Goal: Communication & Community: Share content

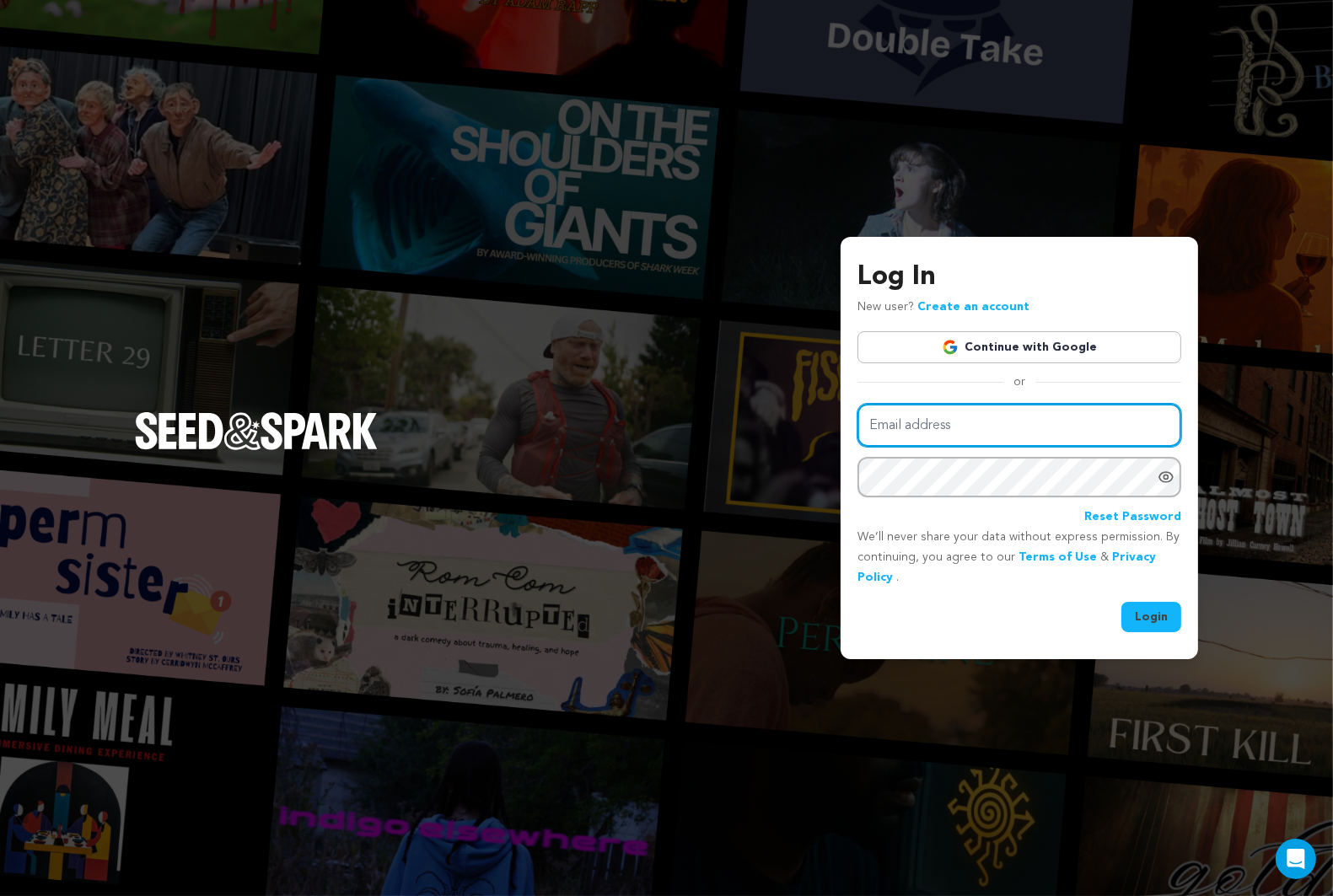
type input "cuttothemonkey@gmail.com"
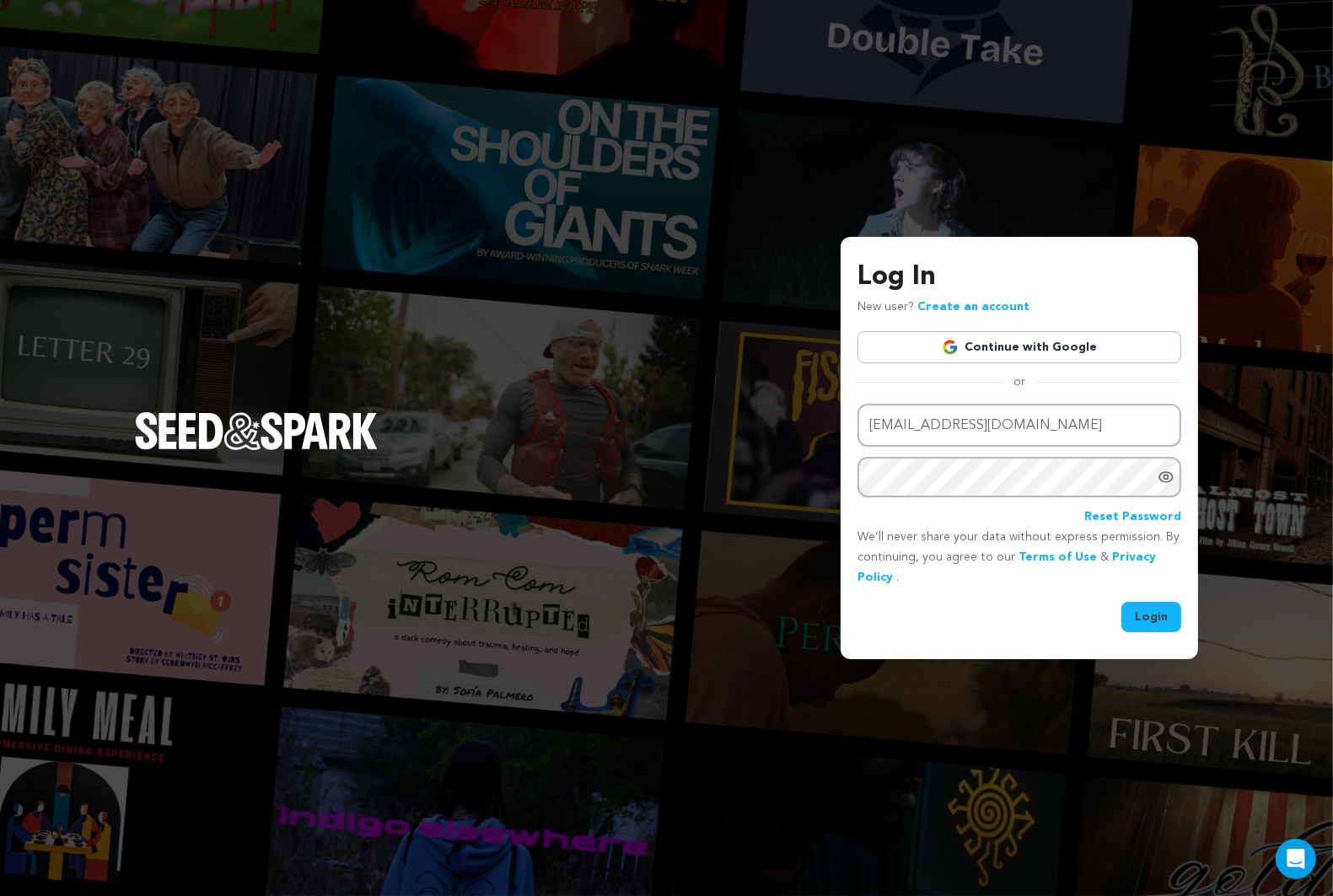
click at [1149, 611] on button "Login" at bounding box center [1151, 616] width 60 height 30
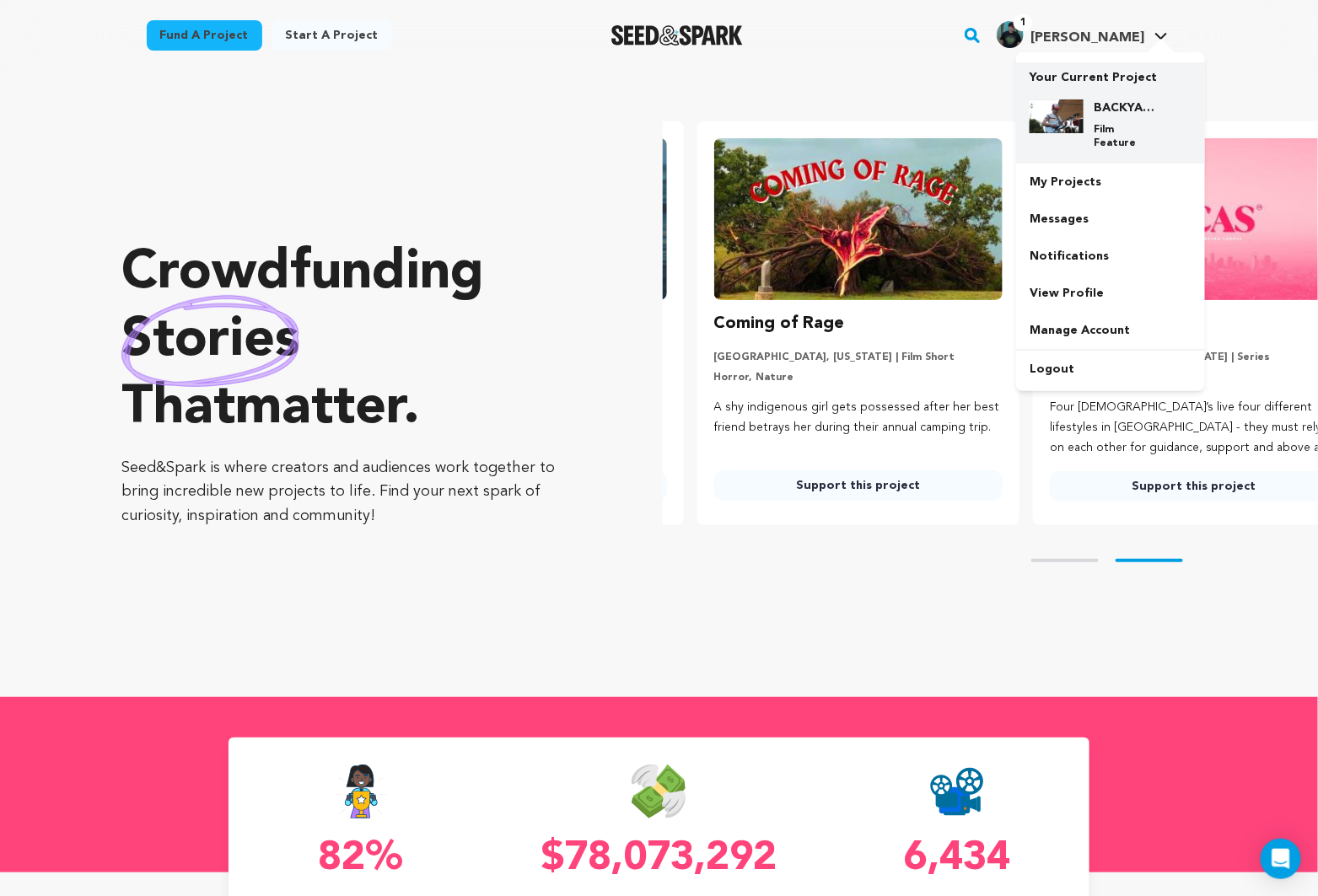
scroll to position [0, 349]
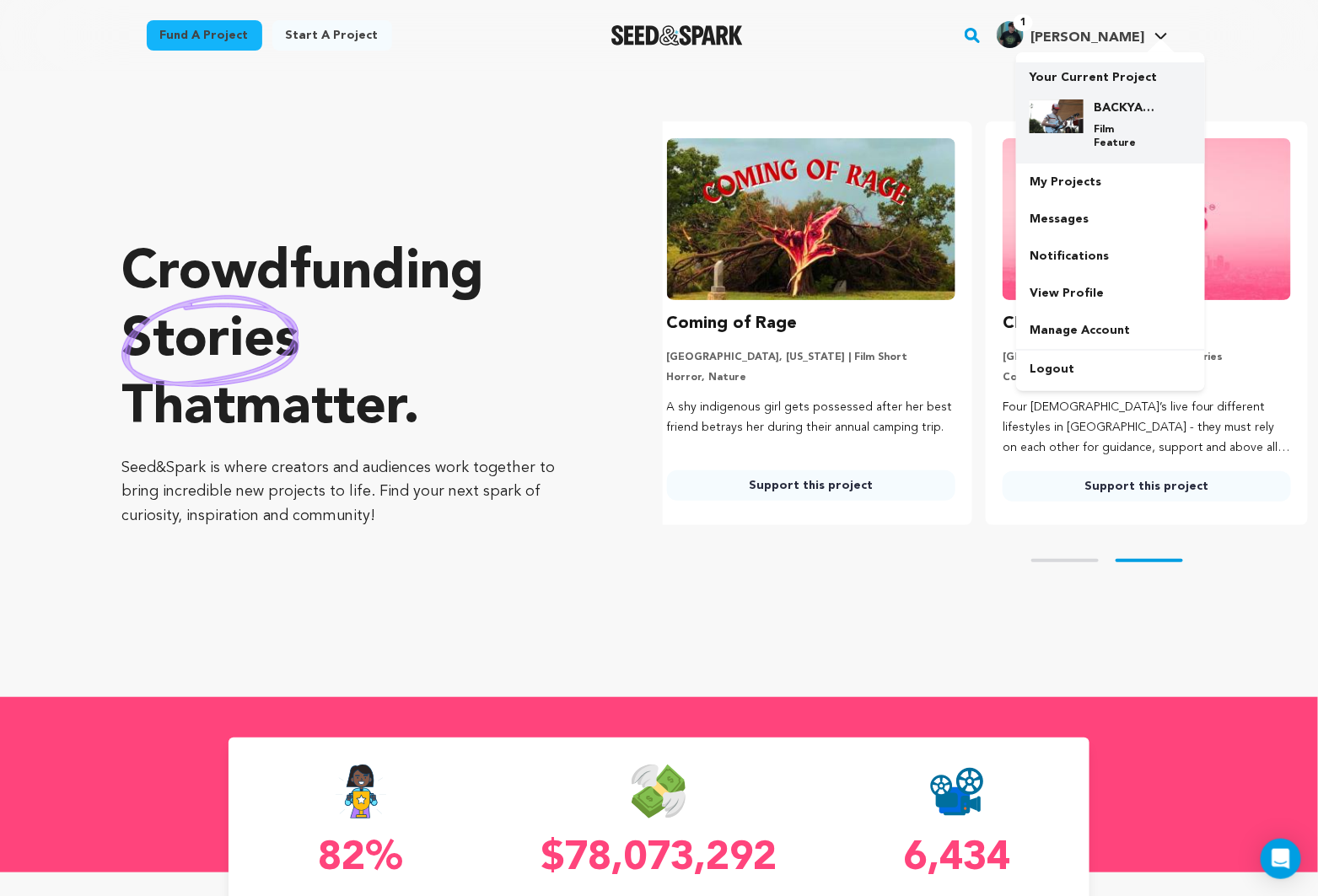
click at [1083, 108] on div "BACKYARDS: LA's Gen Z Music Scene Film Feature" at bounding box center [1124, 124] width 81 height 50
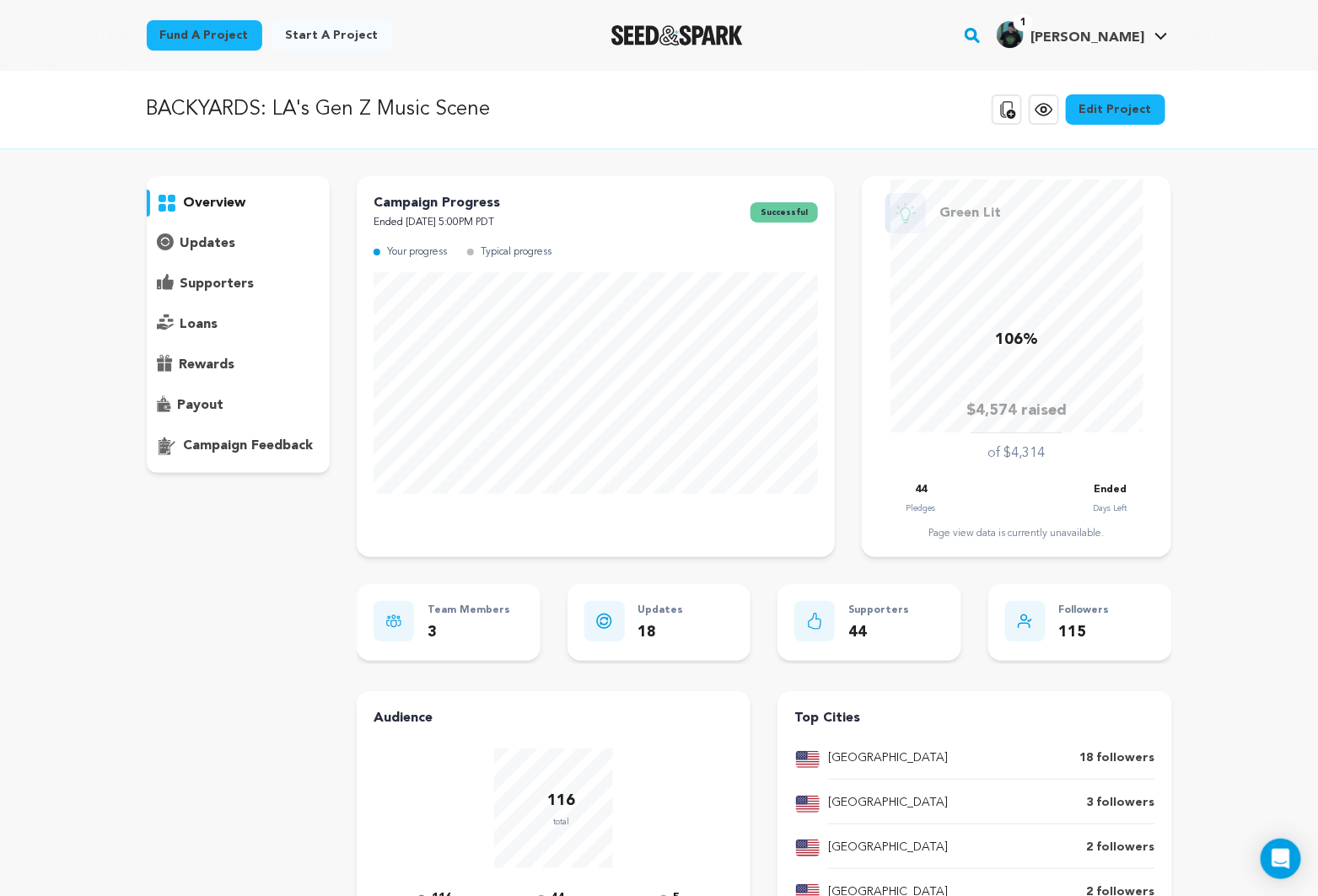
click at [193, 282] on div "overview" at bounding box center [238, 325] width 183 height 297
click at [201, 227] on div "overview" at bounding box center [238, 325] width 183 height 297
click at [199, 234] on p "updates" at bounding box center [208, 244] width 56 height 20
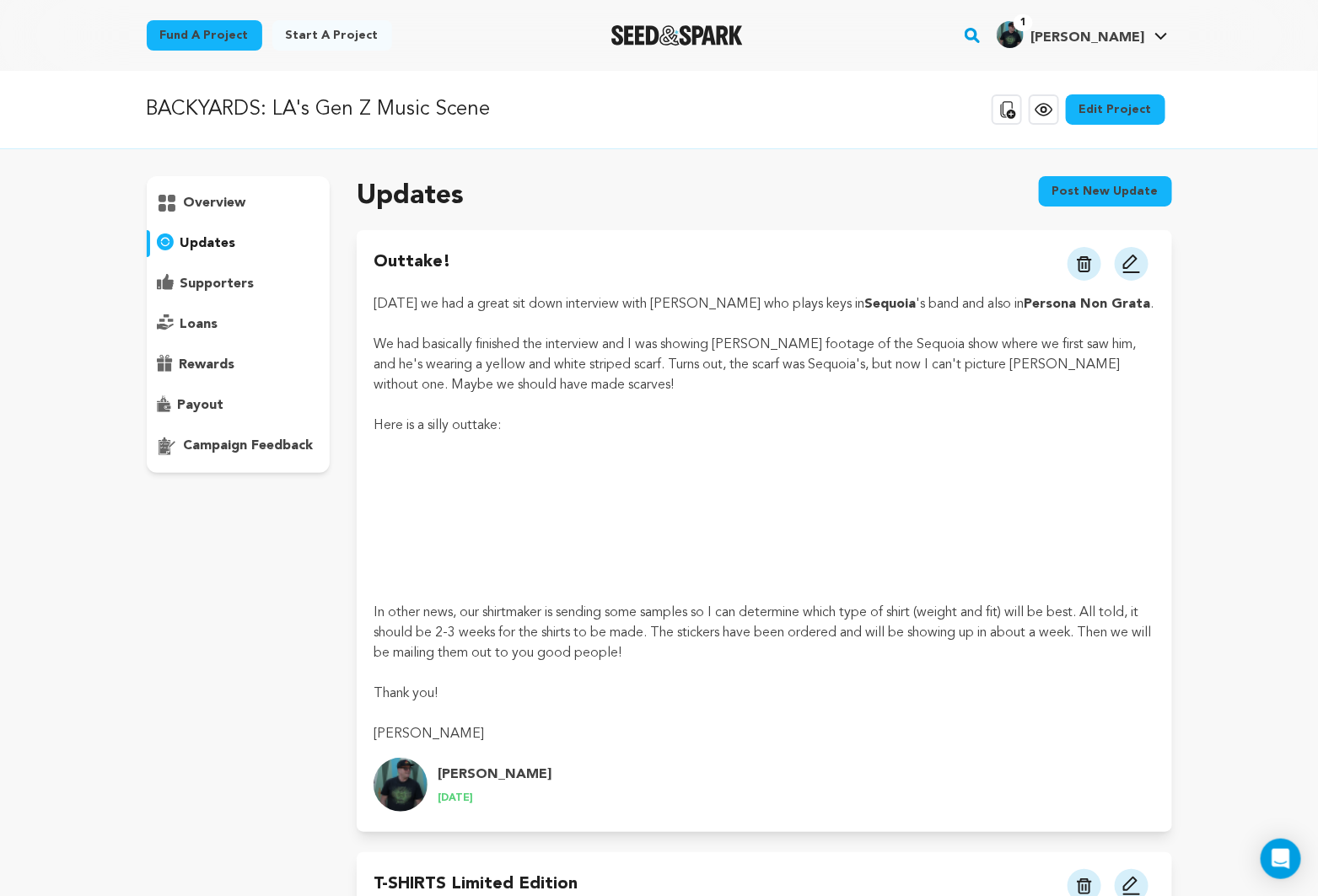
click at [755, 336] on p "We had basically finished the interview and I was showing [PERSON_NAME] footage…" at bounding box center [763, 365] width 781 height 61
drag, startPoint x: 1089, startPoint y: -19, endPoint x: 1122, endPoint y: -32, distance: 35.5
click at [1122, 262] on img at bounding box center [1132, 264] width 20 height 20
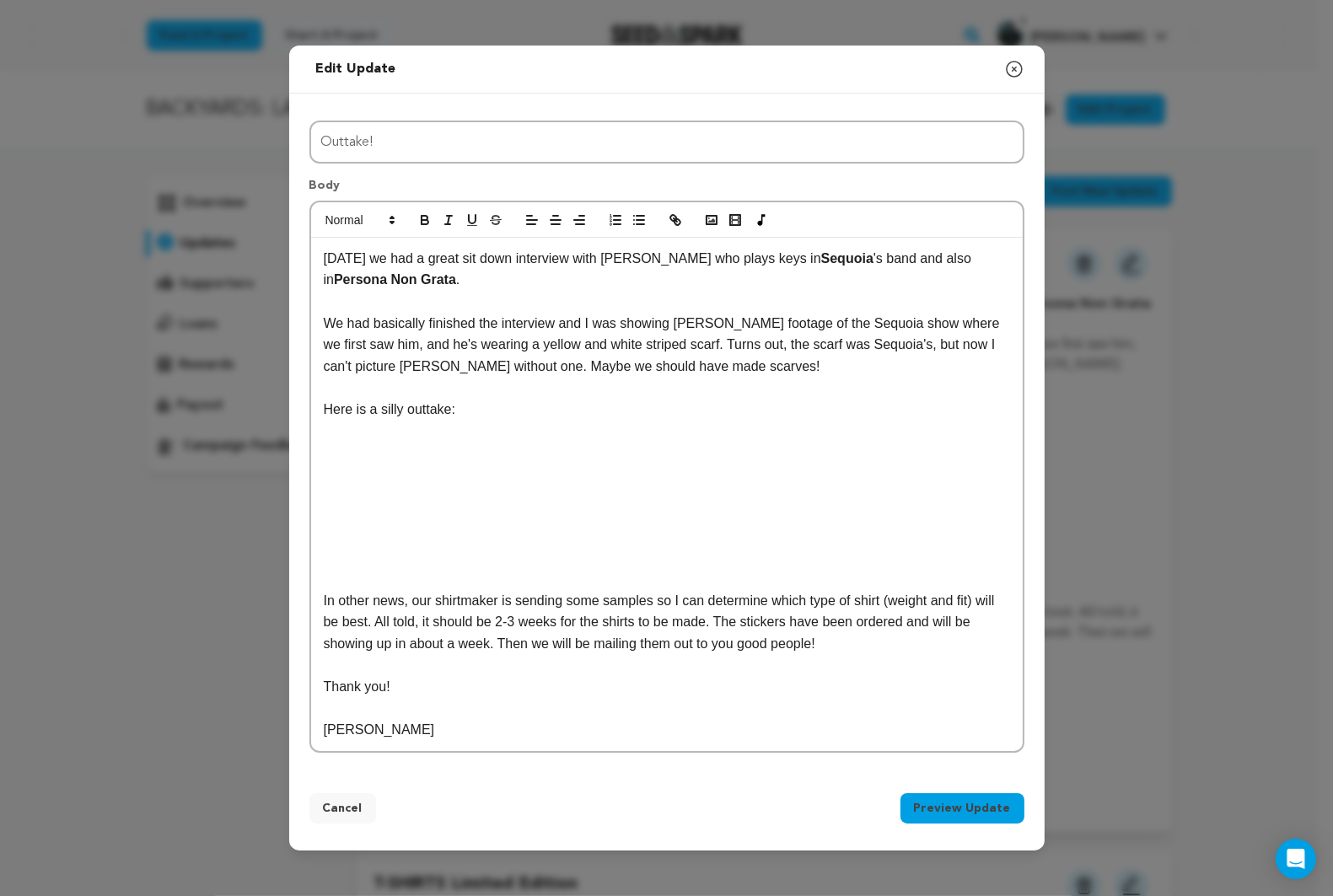
click at [643, 454] on div "Today we had a great sit down interview with Ethan Gonzales who plays keys in S…" at bounding box center [667, 494] width 712 height 514
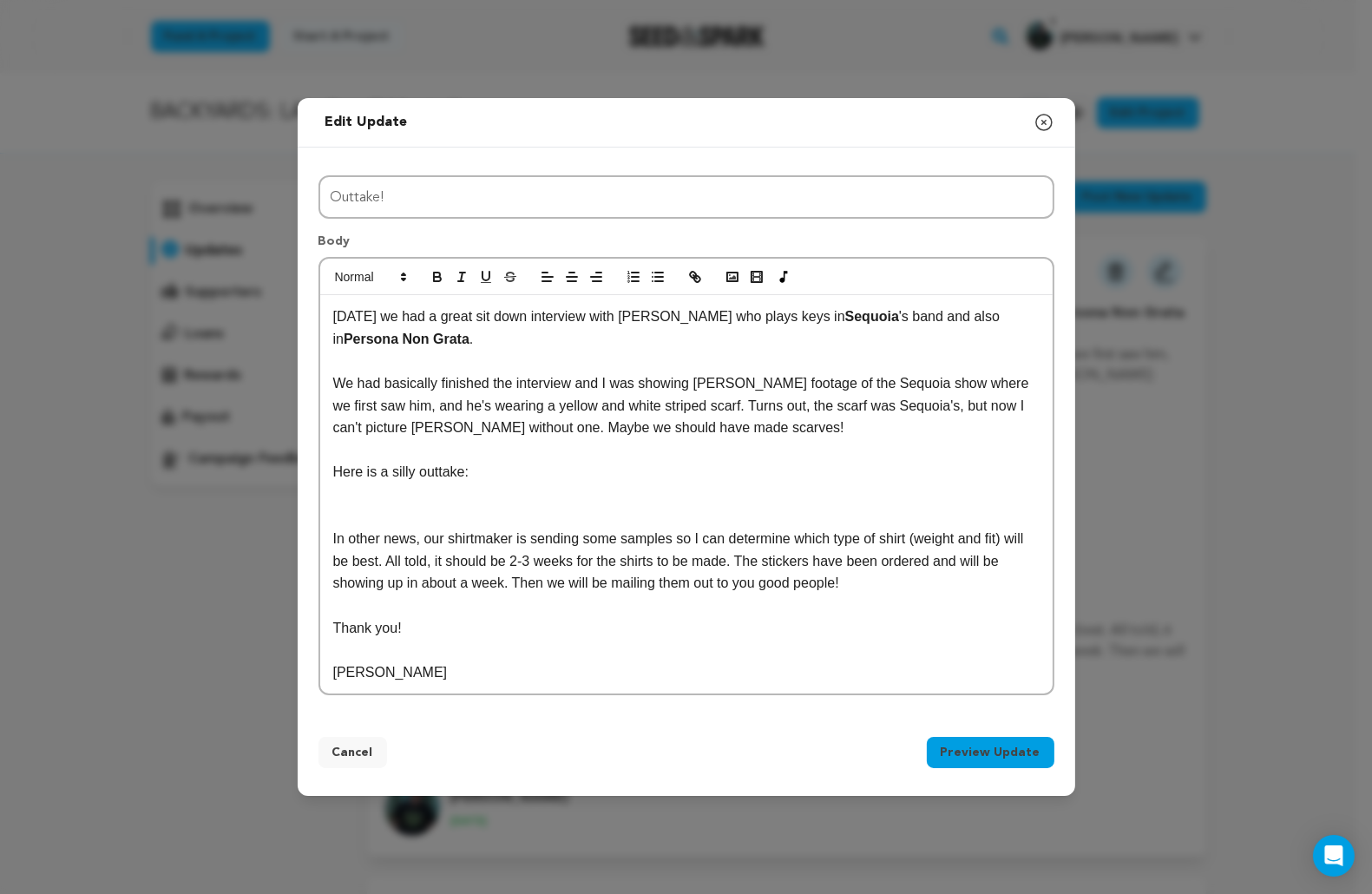
scroll to position [8, 1]
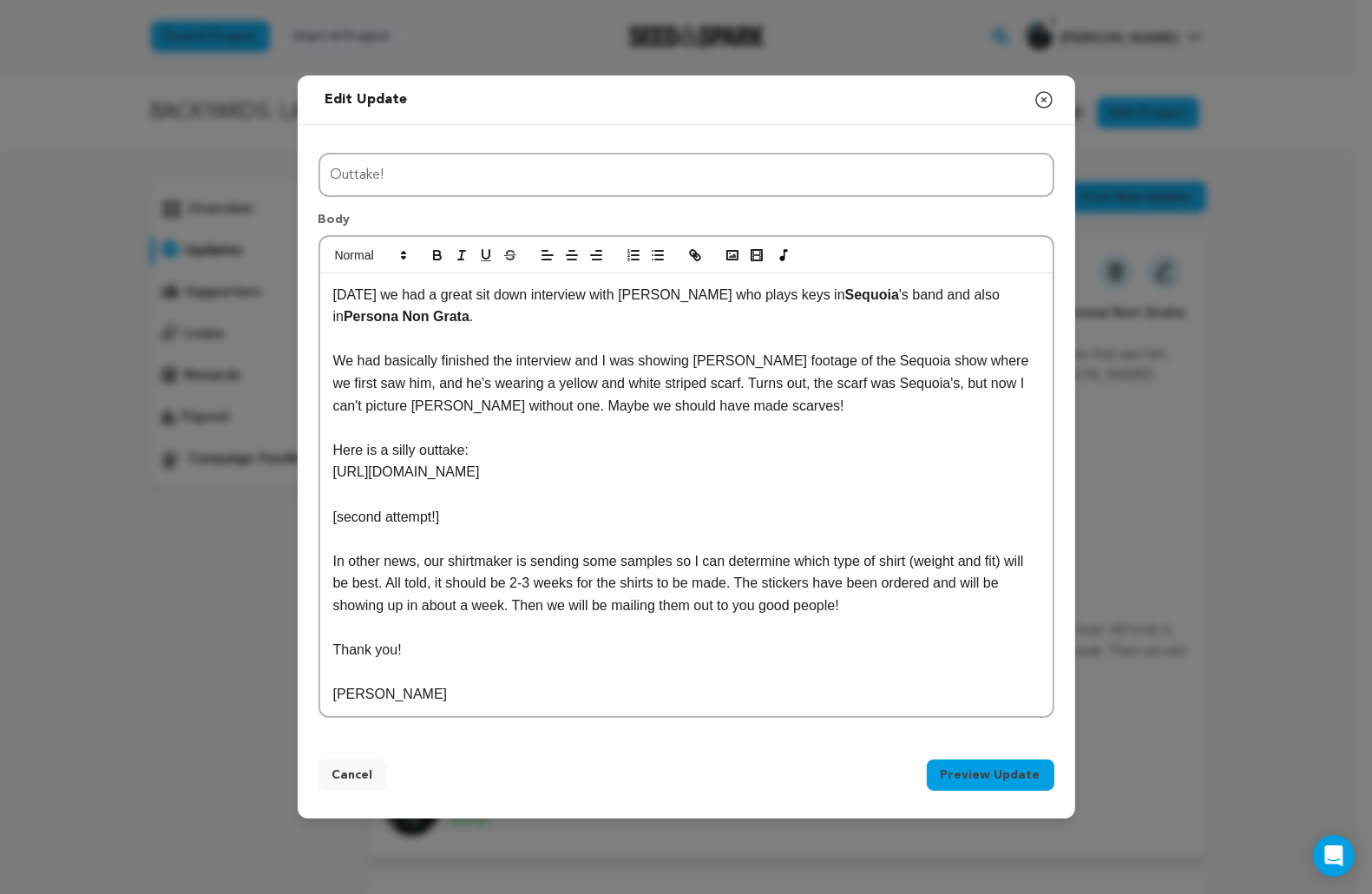
click at [1015, 759] on button "Preview Update" at bounding box center [991, 774] width 127 height 31
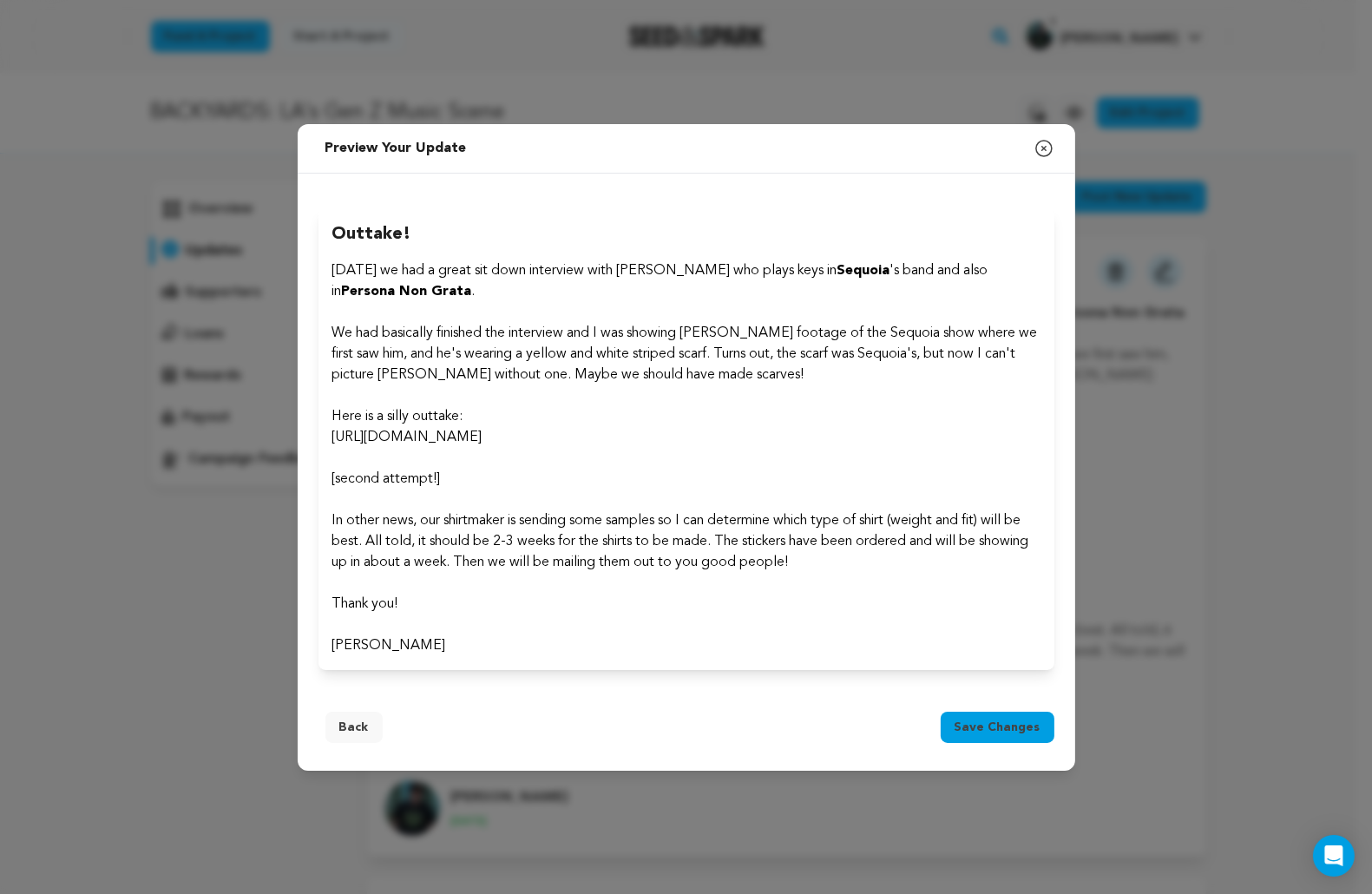
click at [1000, 722] on span "Save changes" at bounding box center [997, 727] width 86 height 17
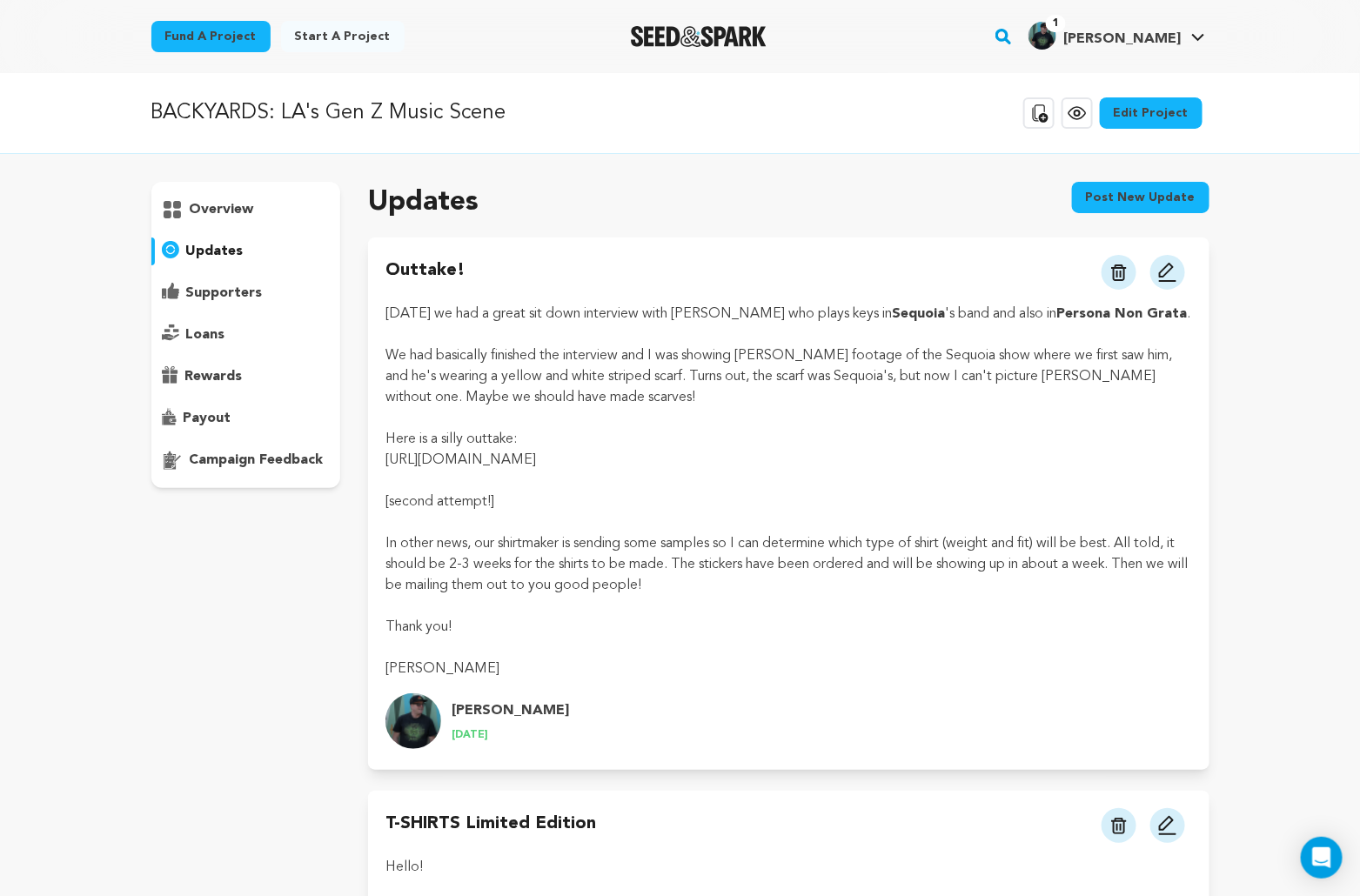
click at [900, 536] on p "In other news, our shirtmaker is sending some samples so I can determine which …" at bounding box center [787, 564] width 805 height 62
click at [1146, 196] on button "Post new update" at bounding box center [1139, 197] width 137 height 31
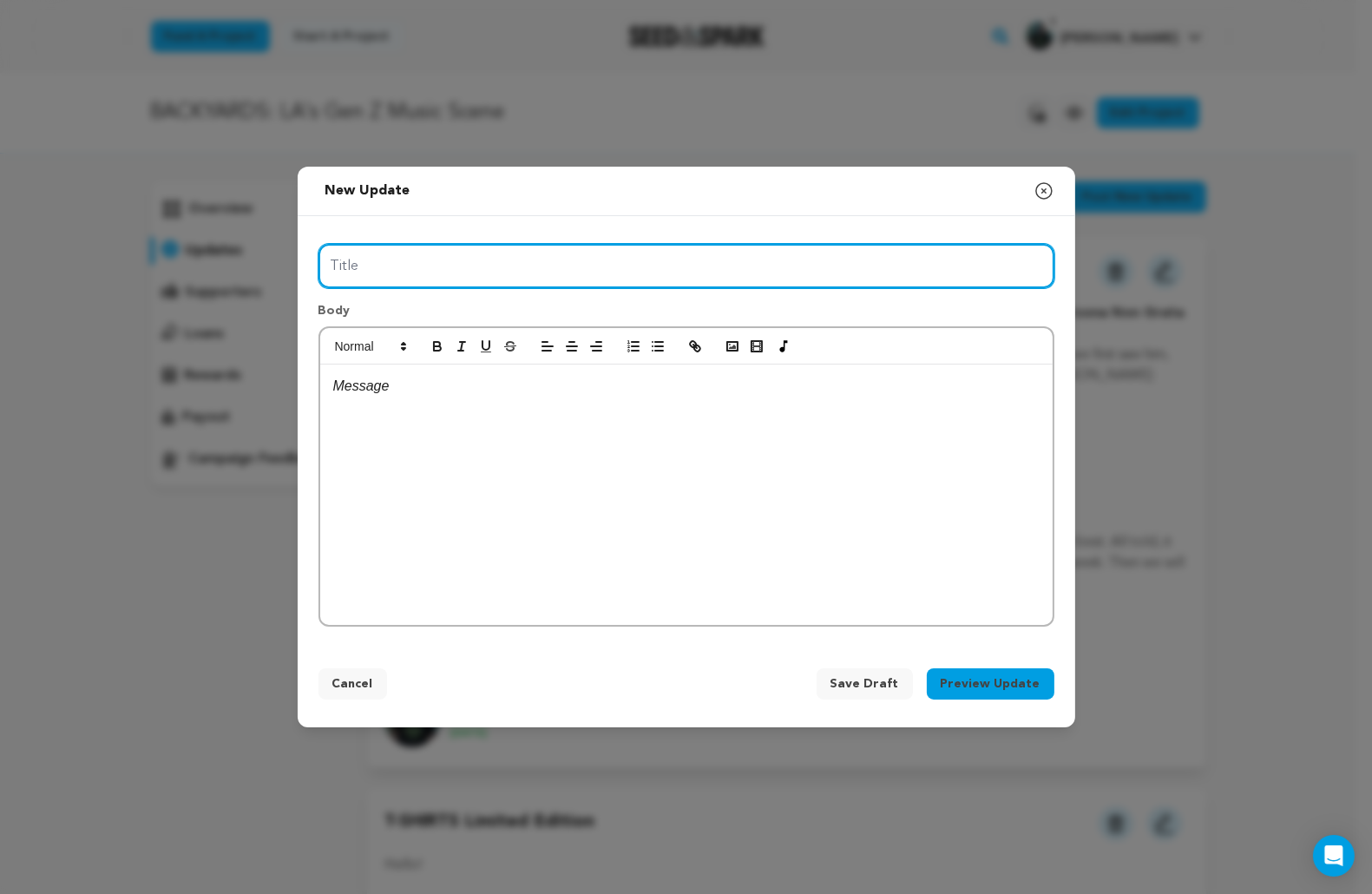
click at [706, 261] on input "Title" at bounding box center [686, 265] width 736 height 44
type input "[PERSON_NAME] second attempt!"
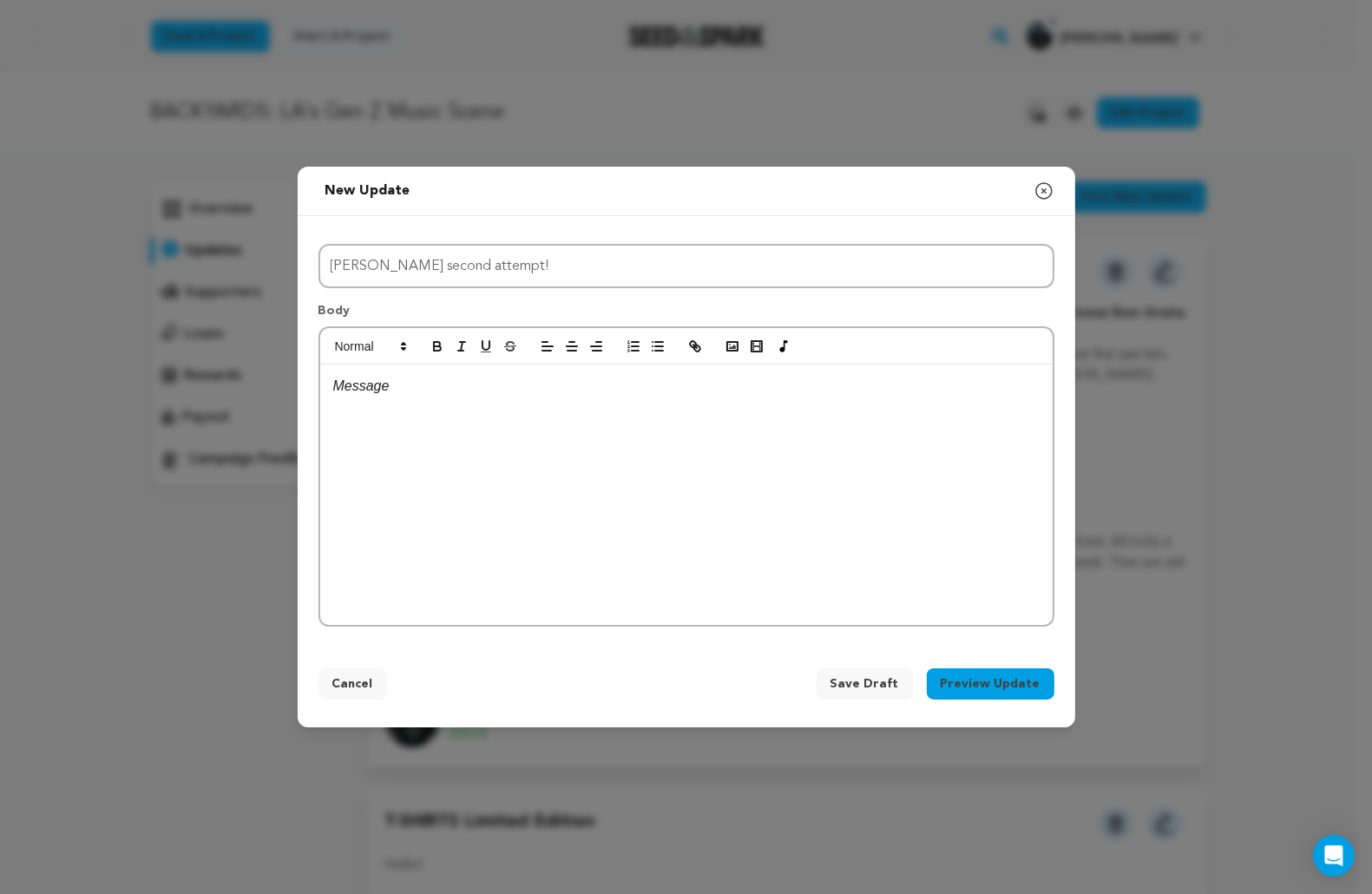
click at [626, 414] on div at bounding box center [686, 495] width 733 height 261
click at [981, 680] on button "Preview Update" at bounding box center [991, 683] width 127 height 31
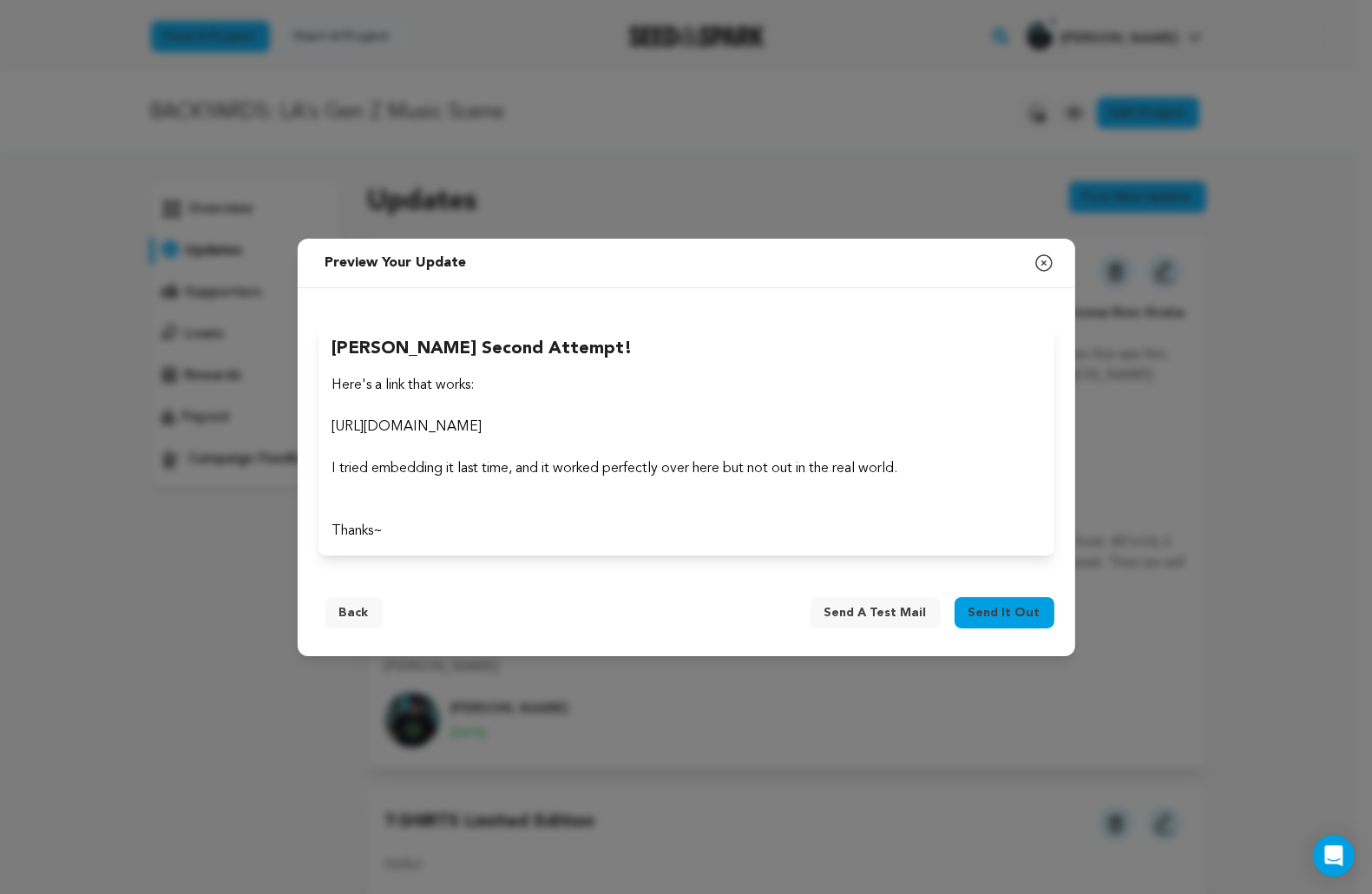
click at [1021, 604] on span "Send it out" at bounding box center [1005, 613] width 72 height 17
